Goal: Task Accomplishment & Management: Use online tool/utility

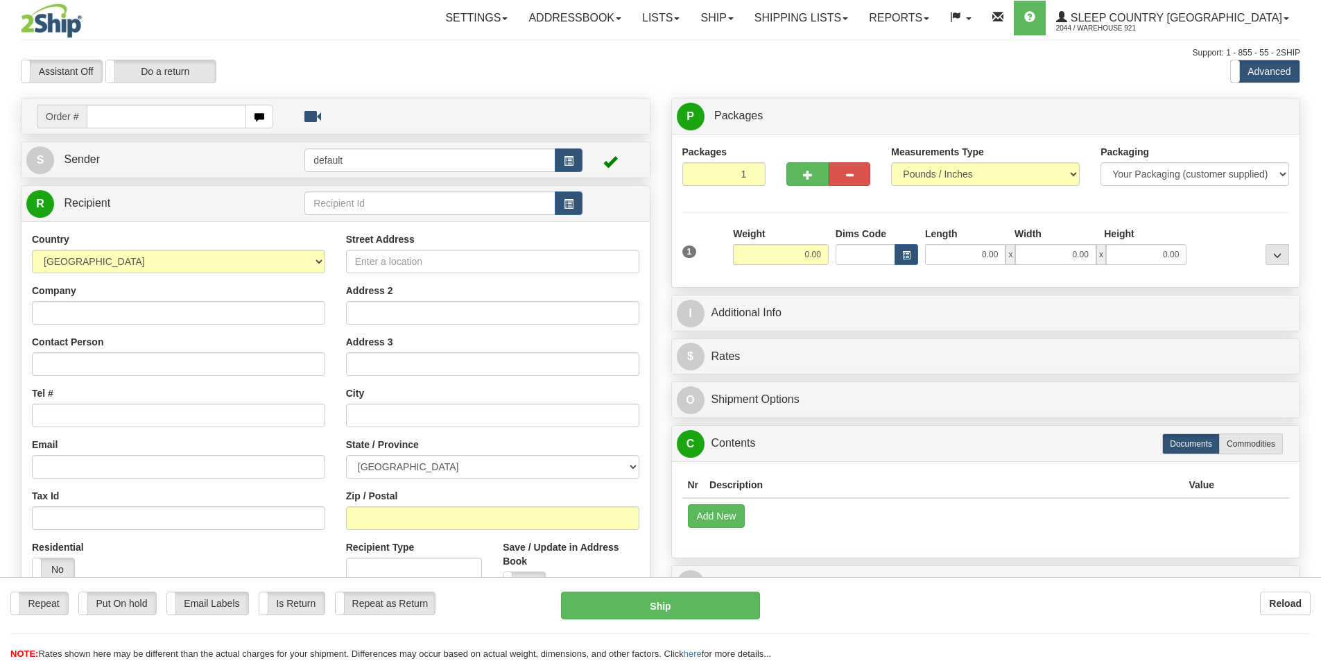
click at [148, 126] on input "text" at bounding box center [167, 117] width 160 height 24
type input "9000I107200"
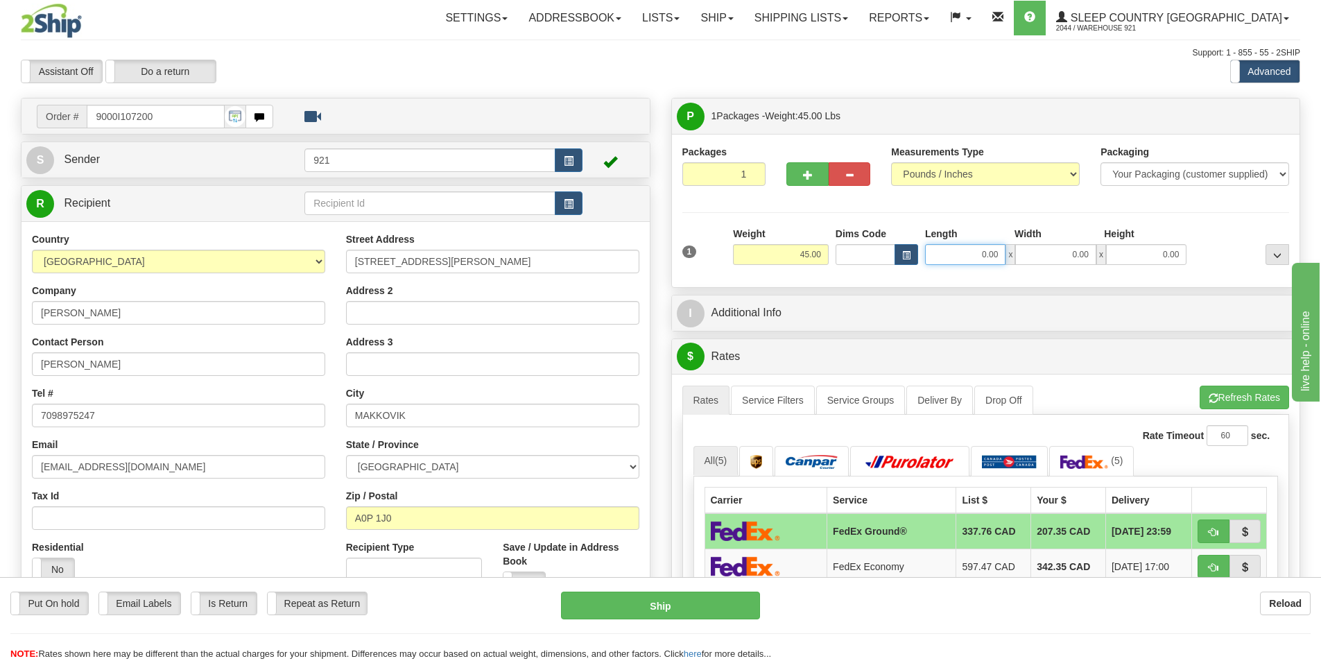
click at [946, 252] on input "0.00" at bounding box center [965, 254] width 80 height 21
type input "15.00"
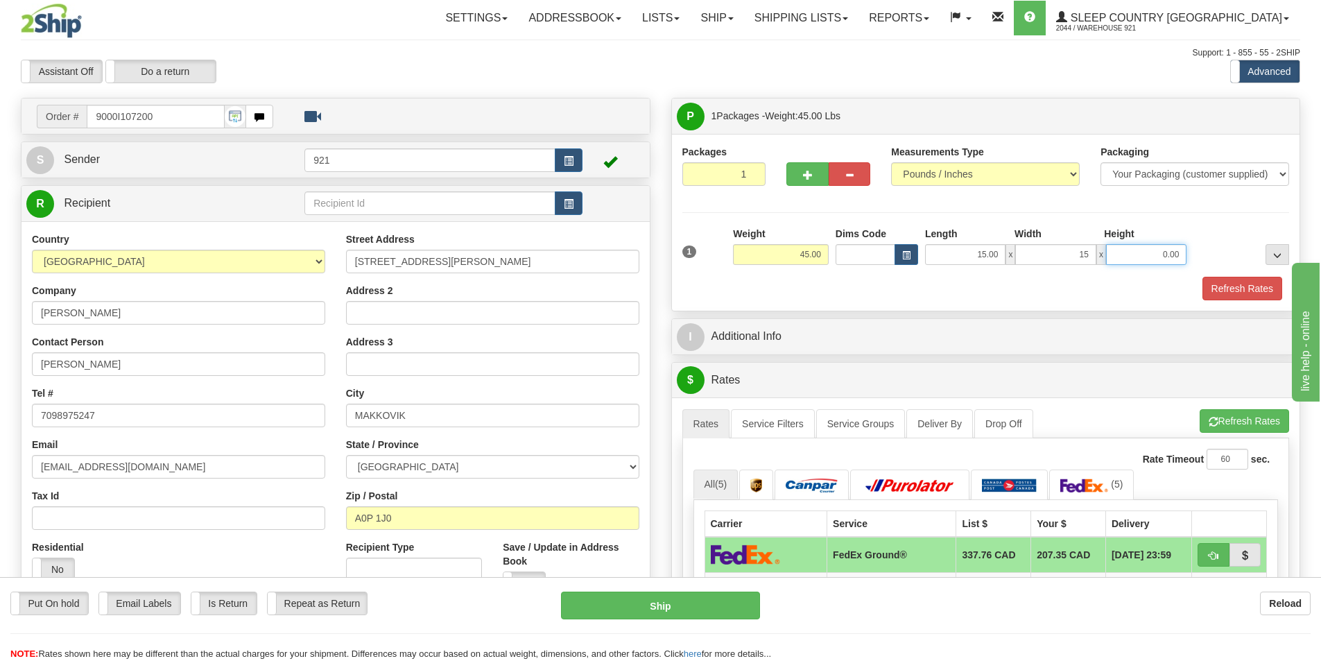
type input "15.00"
type input "61.50"
click at [1229, 298] on button "Refresh Rates" at bounding box center [1243, 289] width 80 height 24
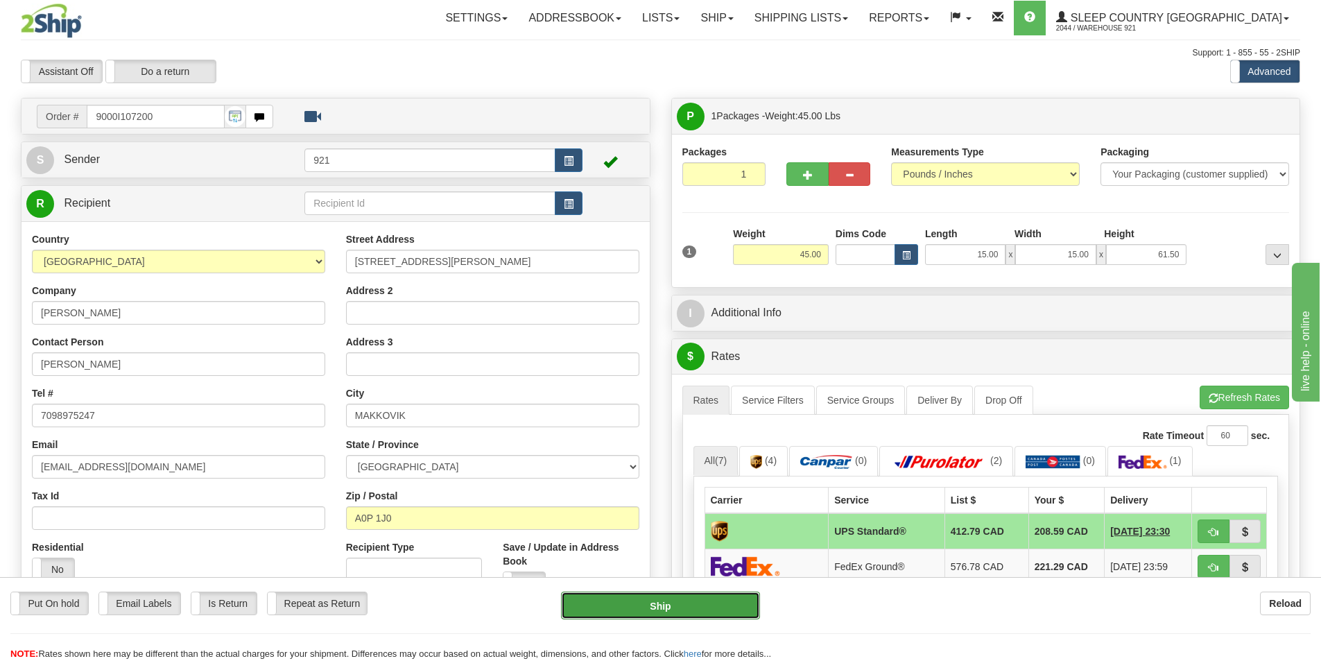
click at [718, 604] on button "Ship" at bounding box center [660, 606] width 199 height 28
type input "11"
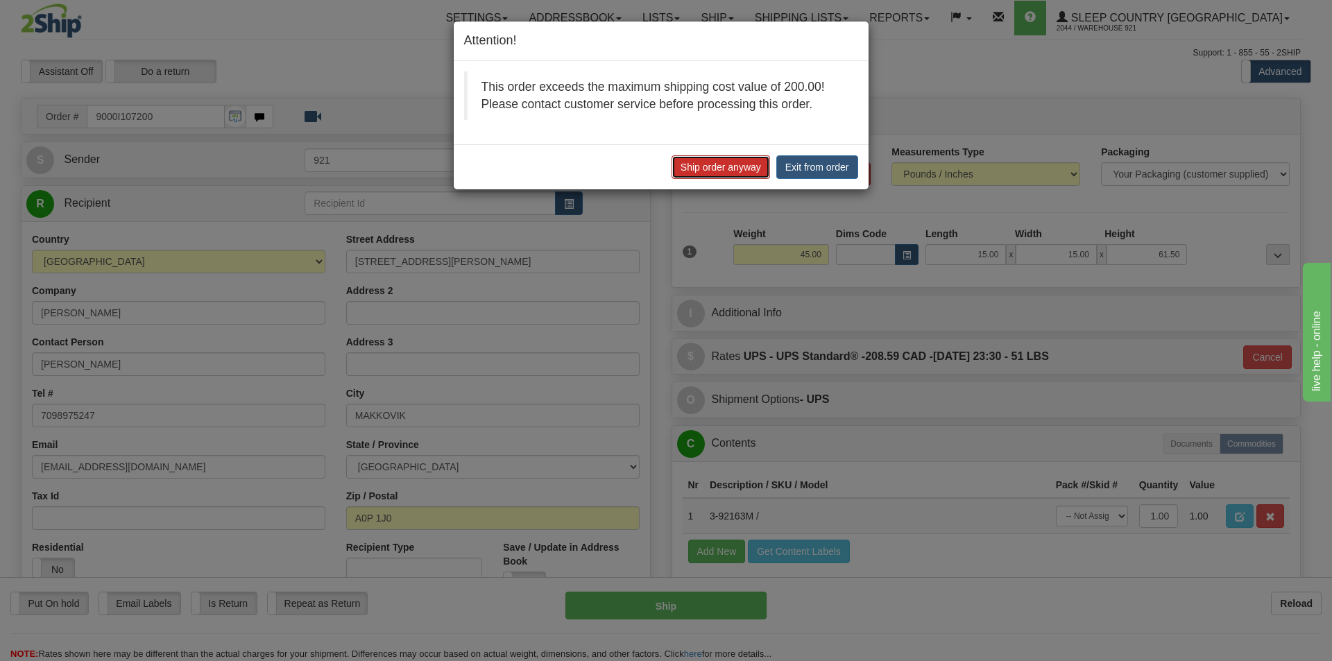
click at [723, 169] on button "Ship order anyway" at bounding box center [720, 167] width 98 height 24
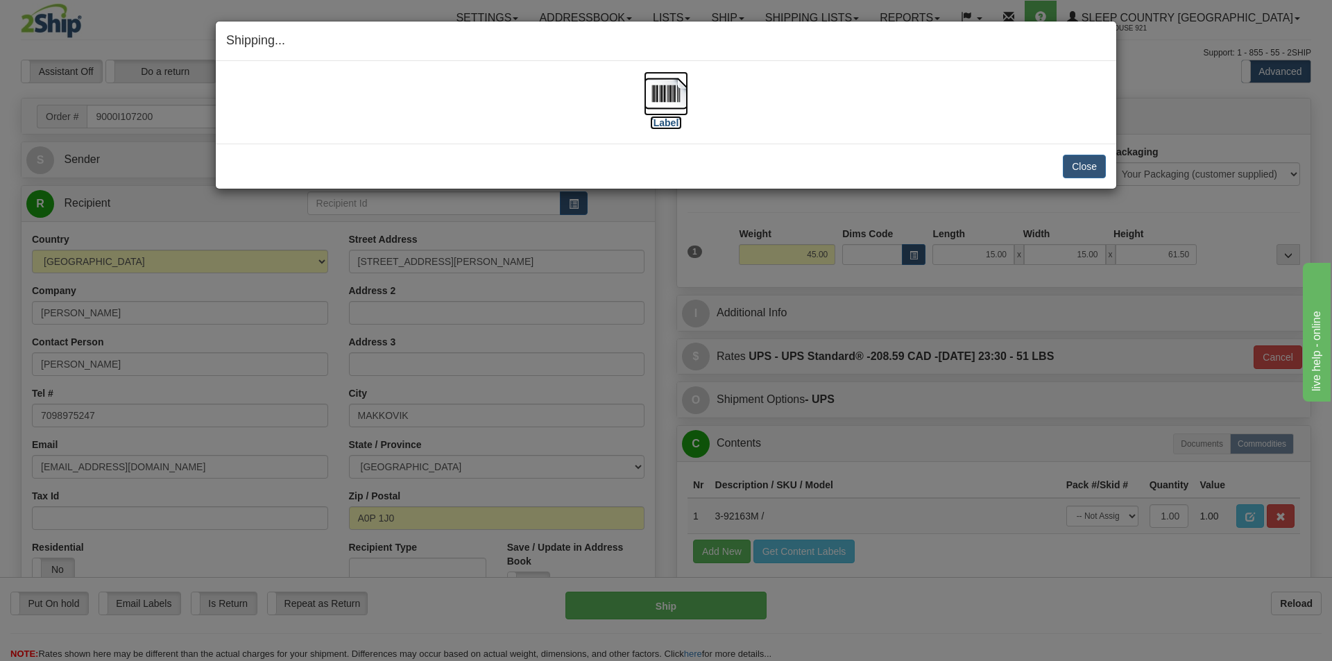
click at [659, 75] on img at bounding box center [666, 93] width 44 height 44
click at [1081, 168] on button "Close" at bounding box center [1084, 167] width 43 height 24
